Goal: Navigation & Orientation: Find specific page/section

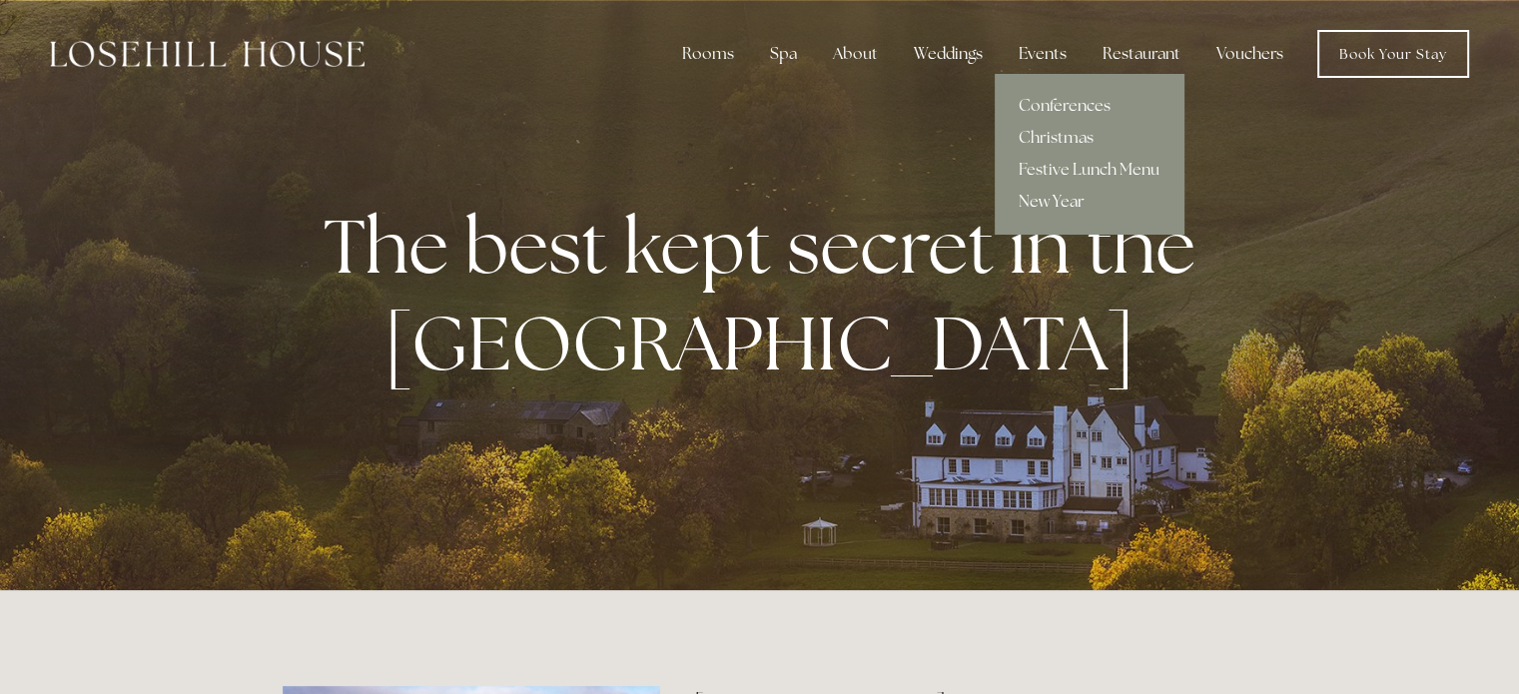
click at [1053, 202] on link "New Year" at bounding box center [1089, 202] width 189 height 32
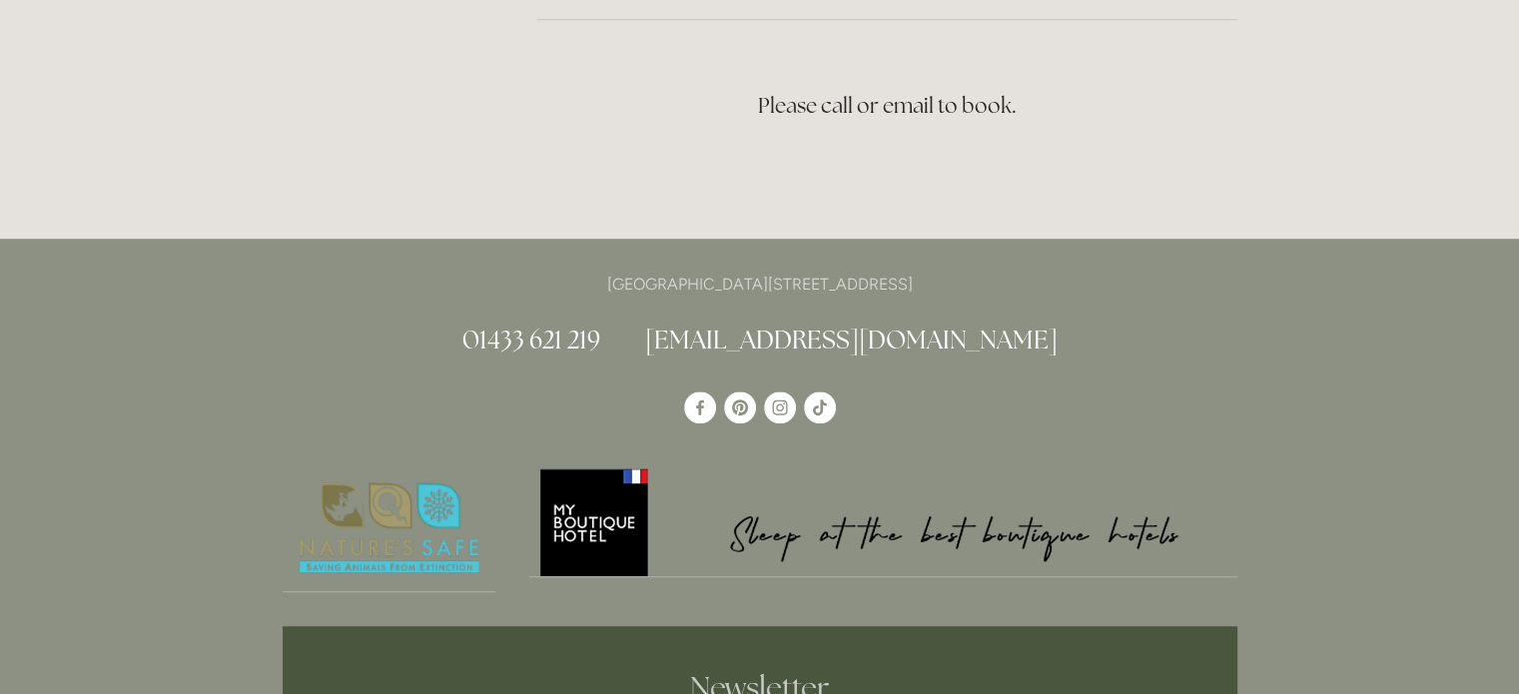
scroll to position [1398, 0]
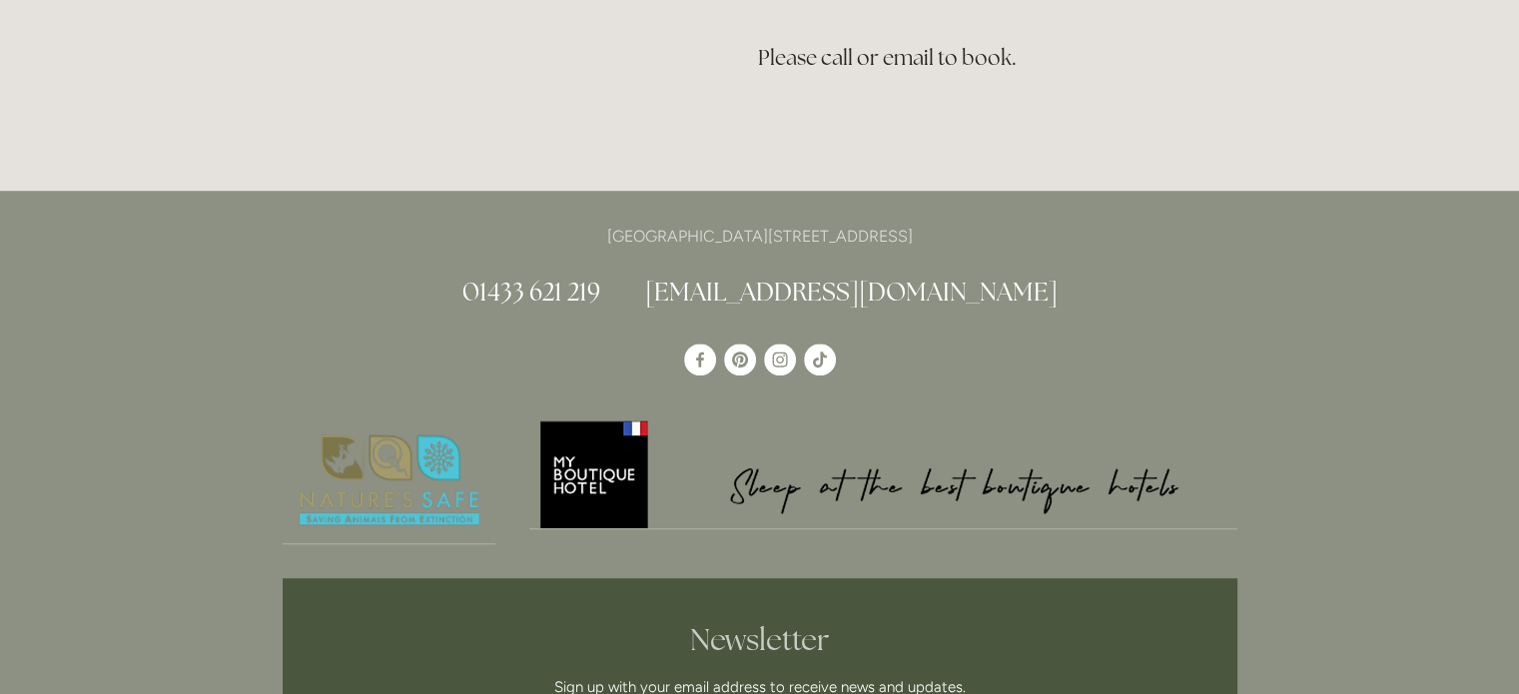
click at [833, 276] on link "[EMAIL_ADDRESS][DOMAIN_NAME]" at bounding box center [851, 292] width 412 height 32
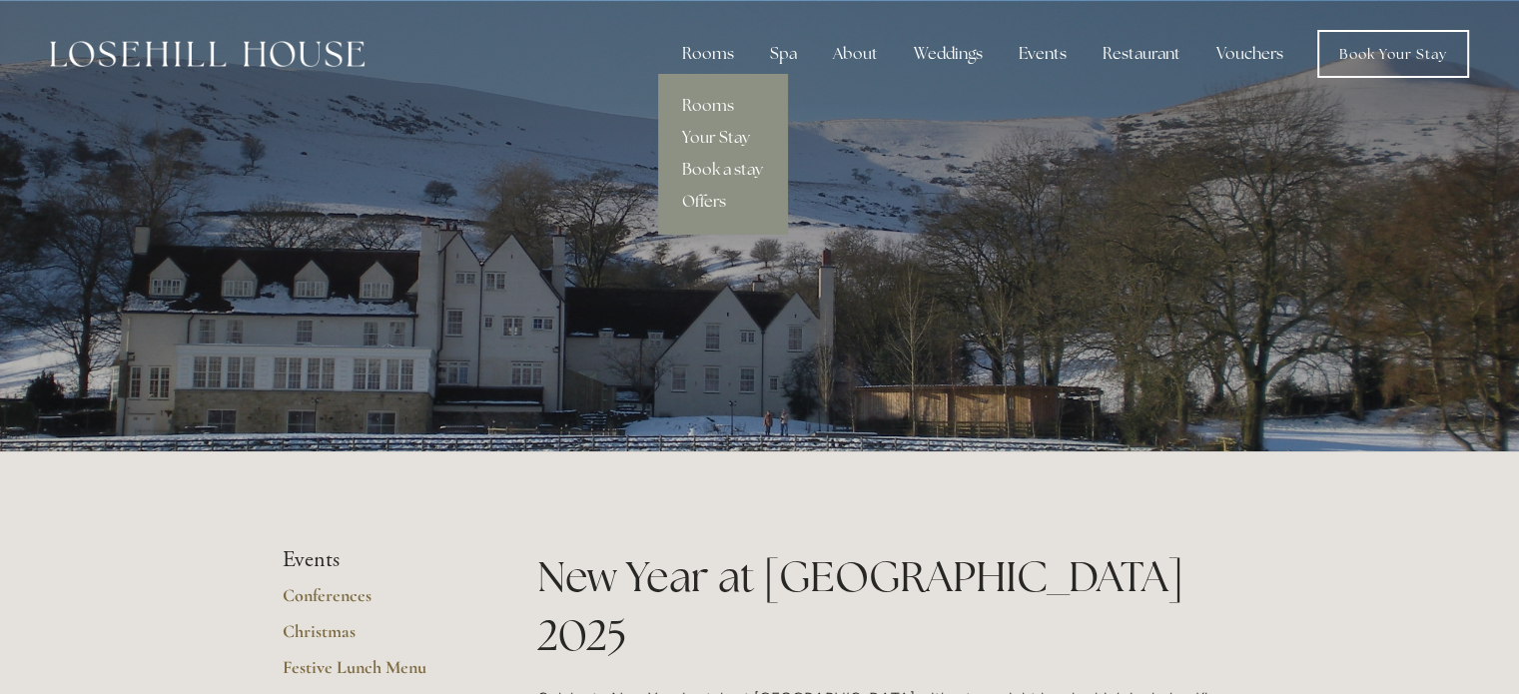
click at [703, 54] on div "Rooms" at bounding box center [708, 54] width 84 height 40
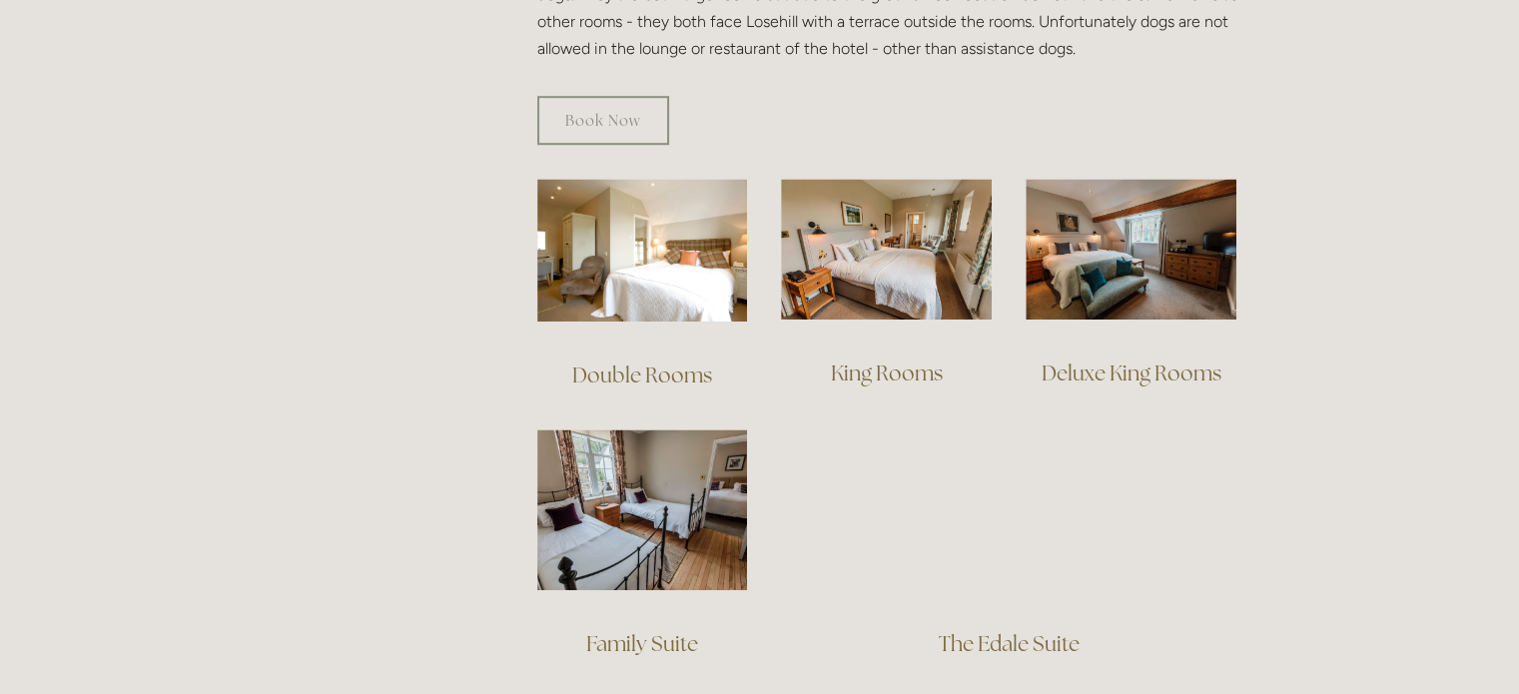
scroll to position [1298, 0]
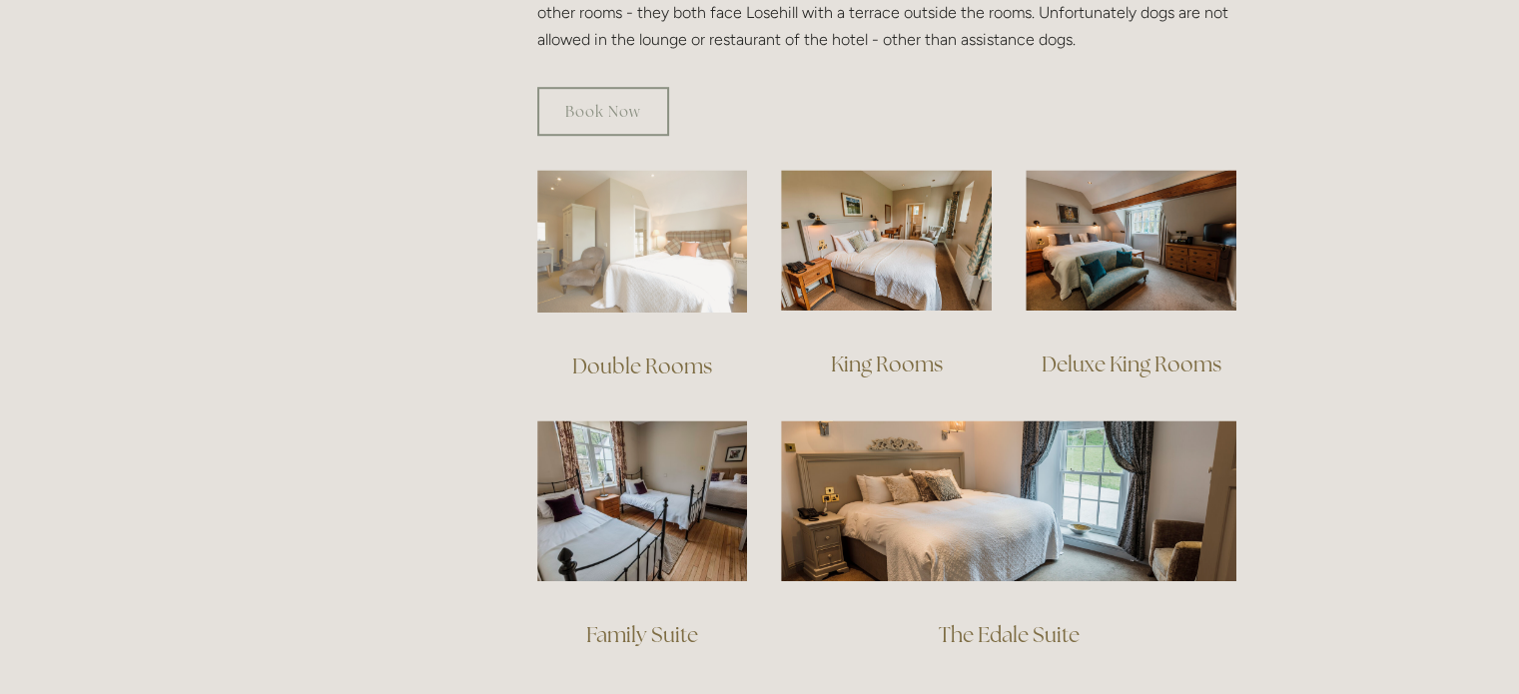
click at [654, 242] on img at bounding box center [642, 241] width 211 height 143
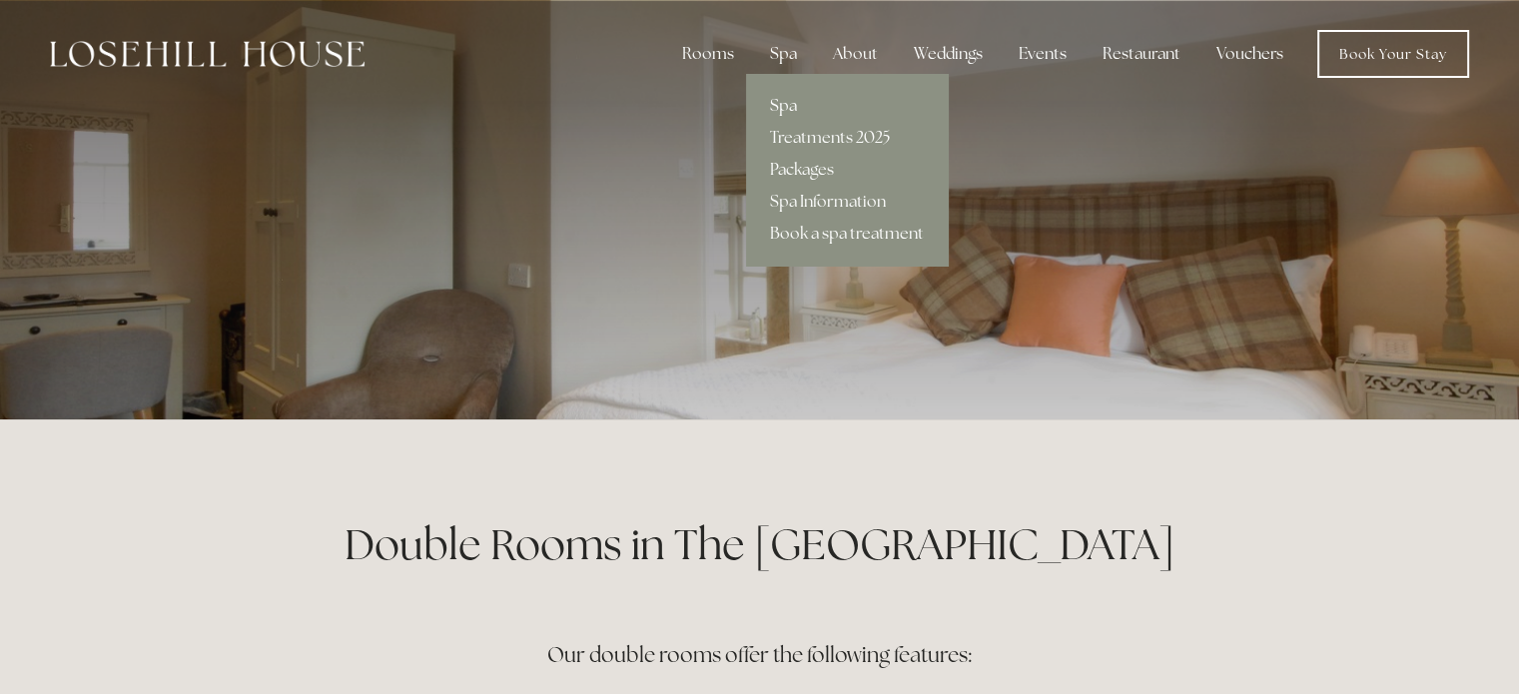
click at [792, 103] on link "Spa" at bounding box center [847, 106] width 202 height 32
